Goal: Find specific page/section: Find specific page/section

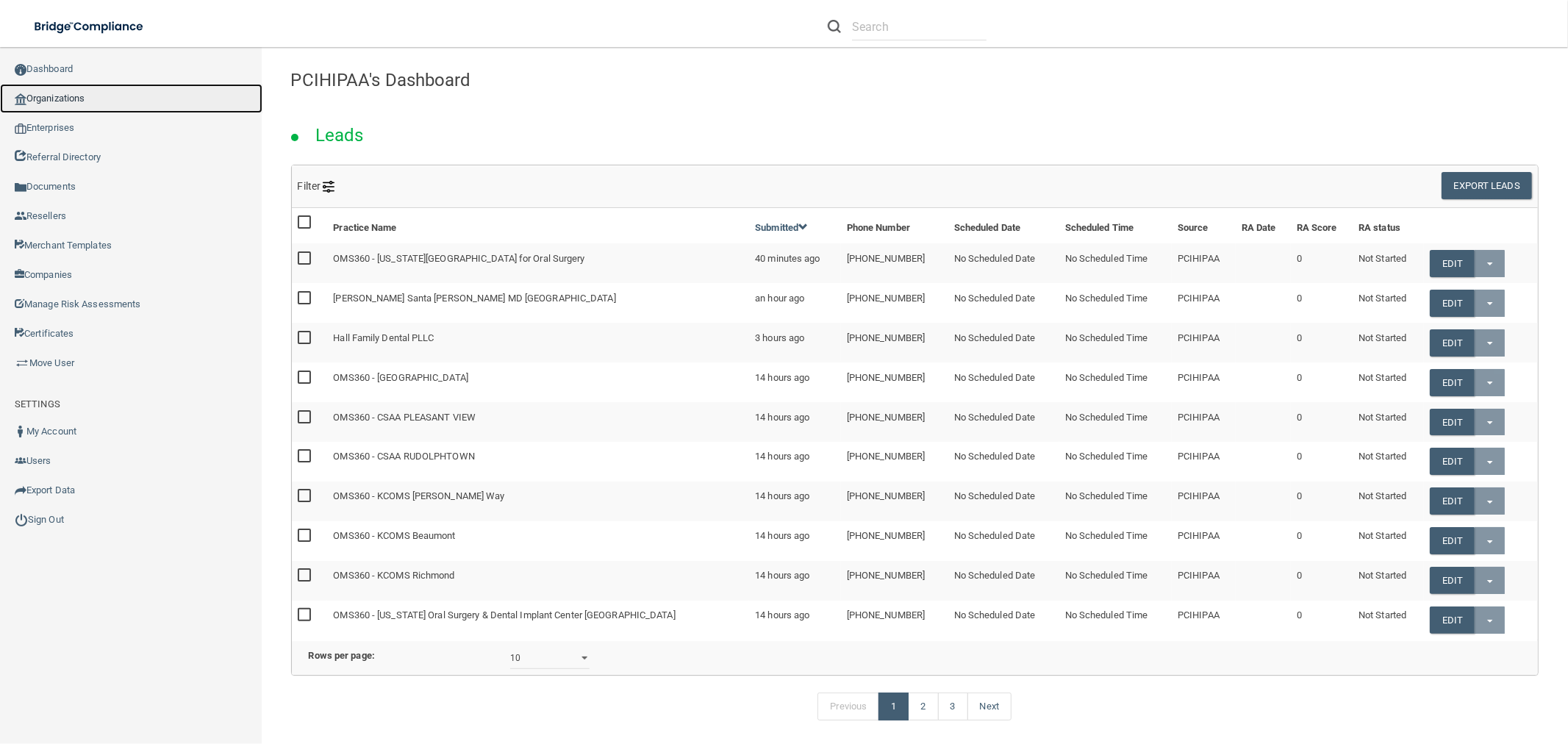
click at [78, 101] on link "Organizations" at bounding box center [131, 98] width 262 height 30
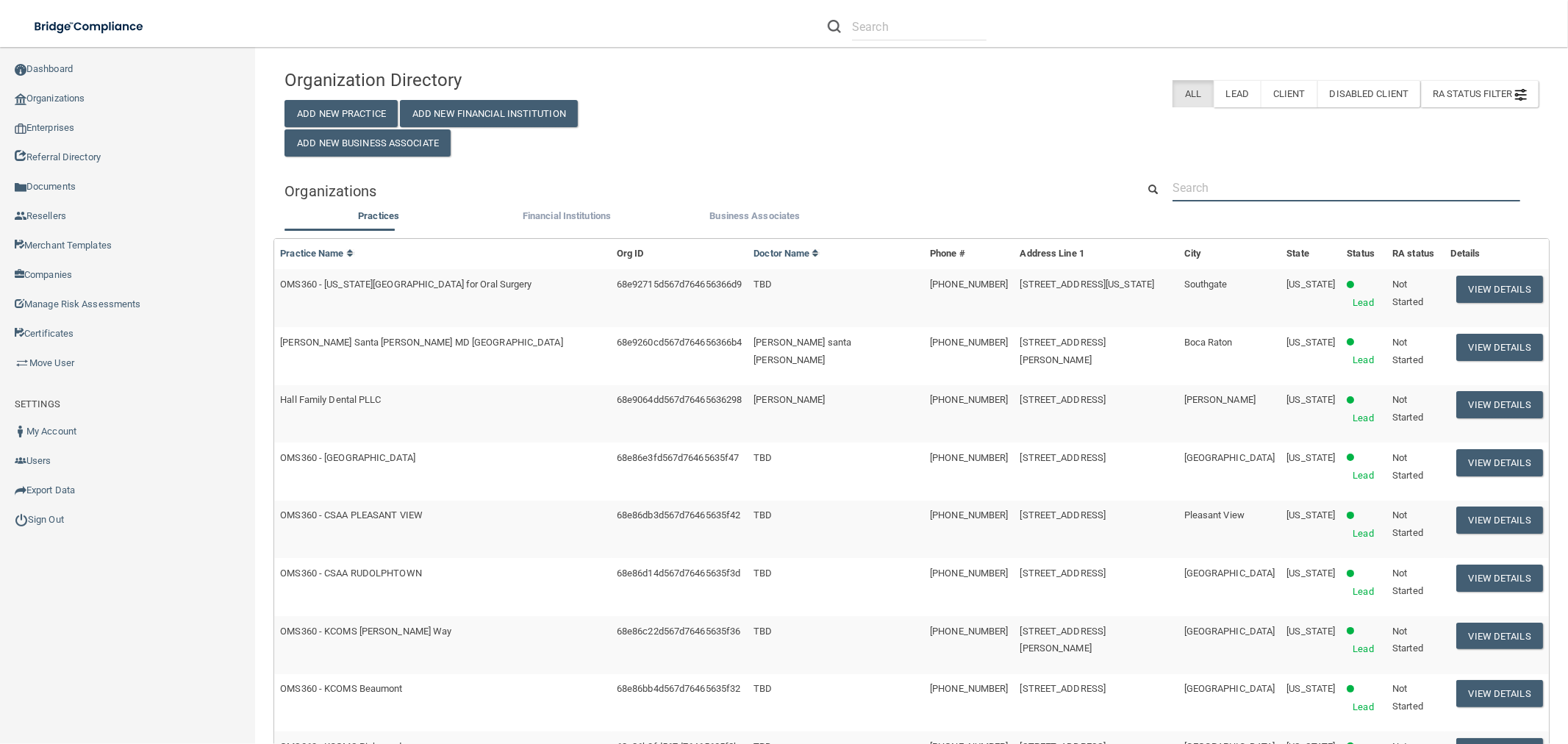
click at [845, 189] on input "text" at bounding box center [1346, 187] width 348 height 27
paste input "[EMAIL_ADDRESS][DOMAIN_NAME]"
type input "[EMAIL_ADDRESS][DOMAIN_NAME]"
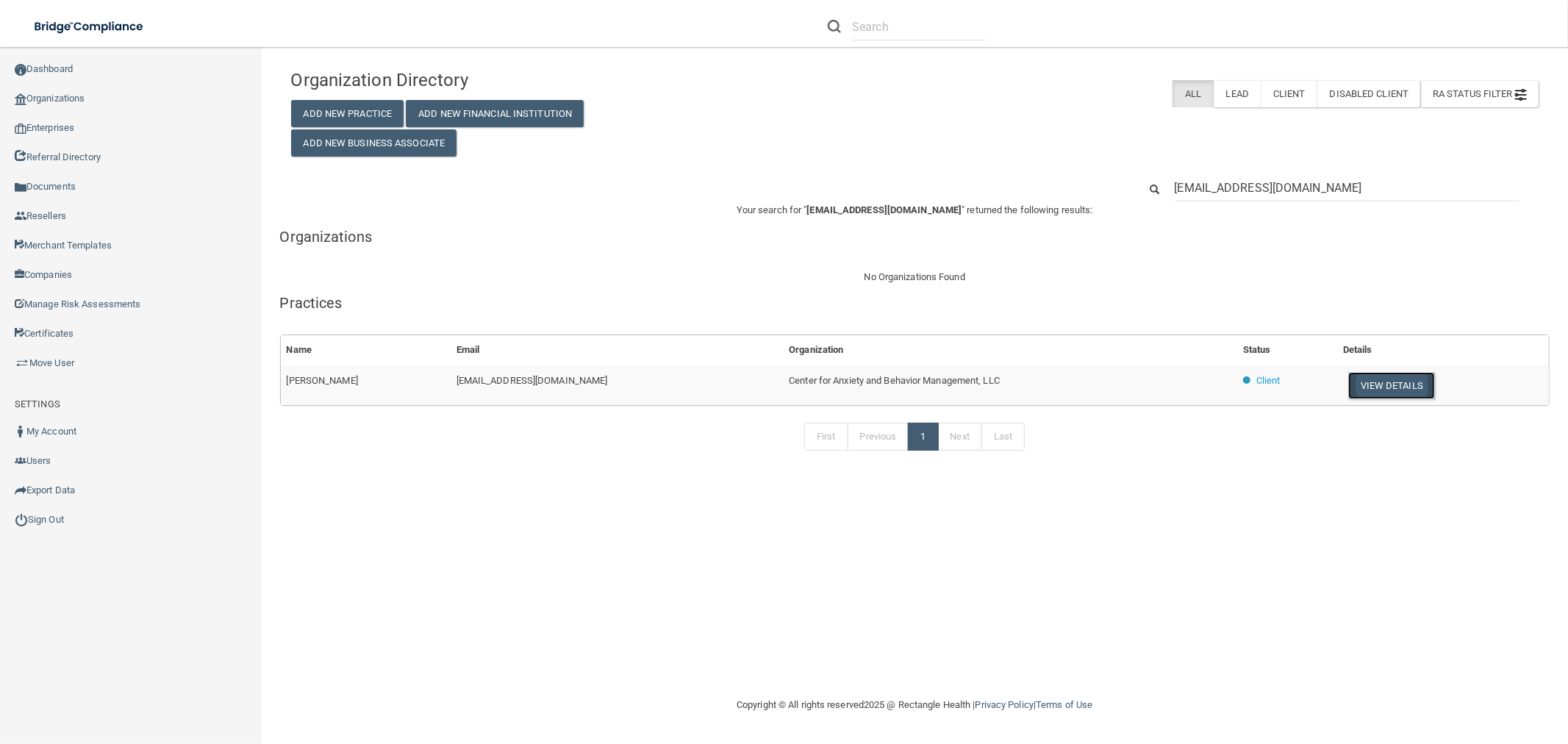
click at [845, 390] on button "View Details" at bounding box center [1391, 385] width 87 height 27
